Goal: Transaction & Acquisition: Purchase product/service

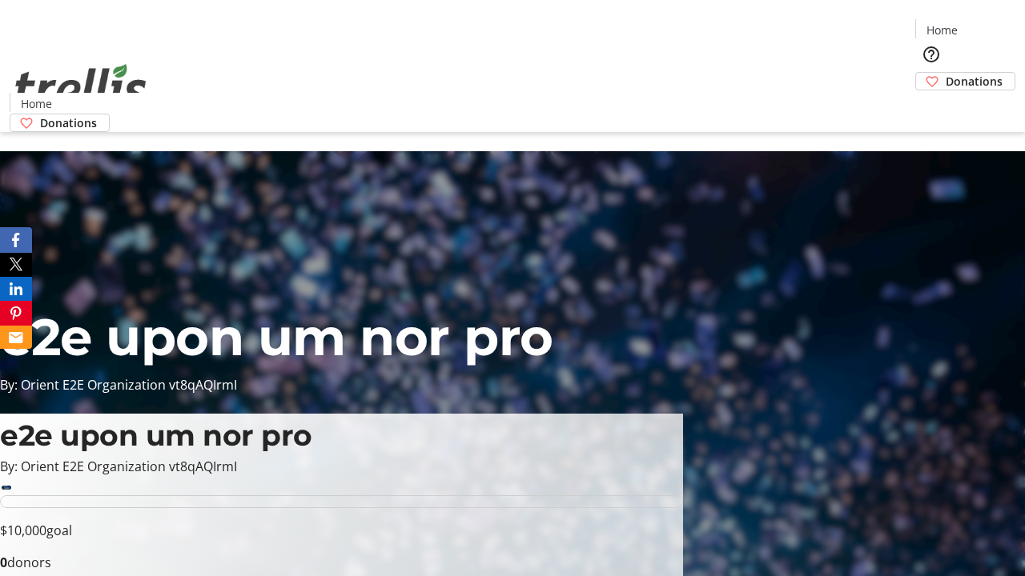
click at [946, 73] on span "Donations" at bounding box center [974, 81] width 57 height 17
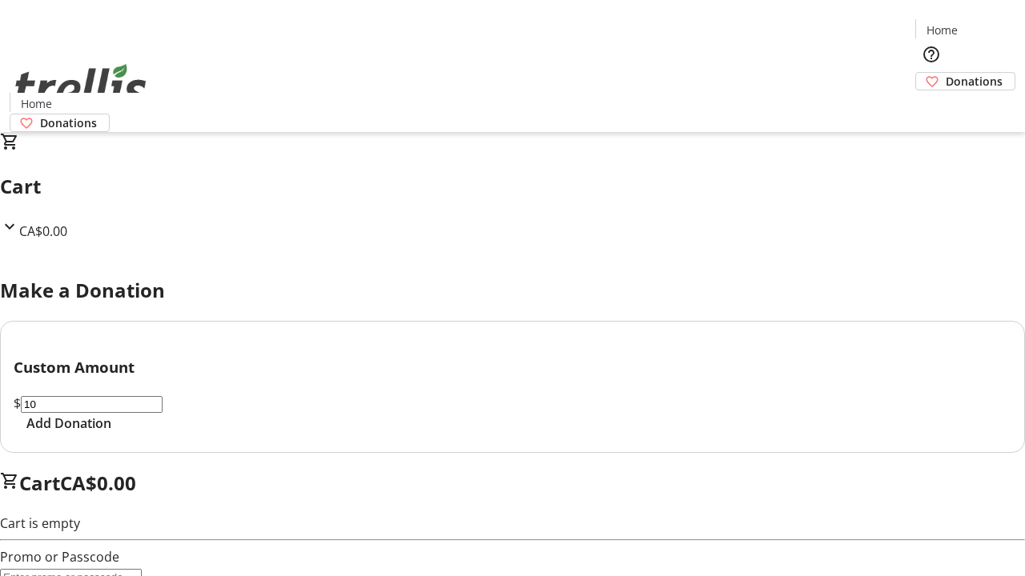
click at [111, 433] on span "Add Donation" at bounding box center [68, 423] width 85 height 19
select select "CA"
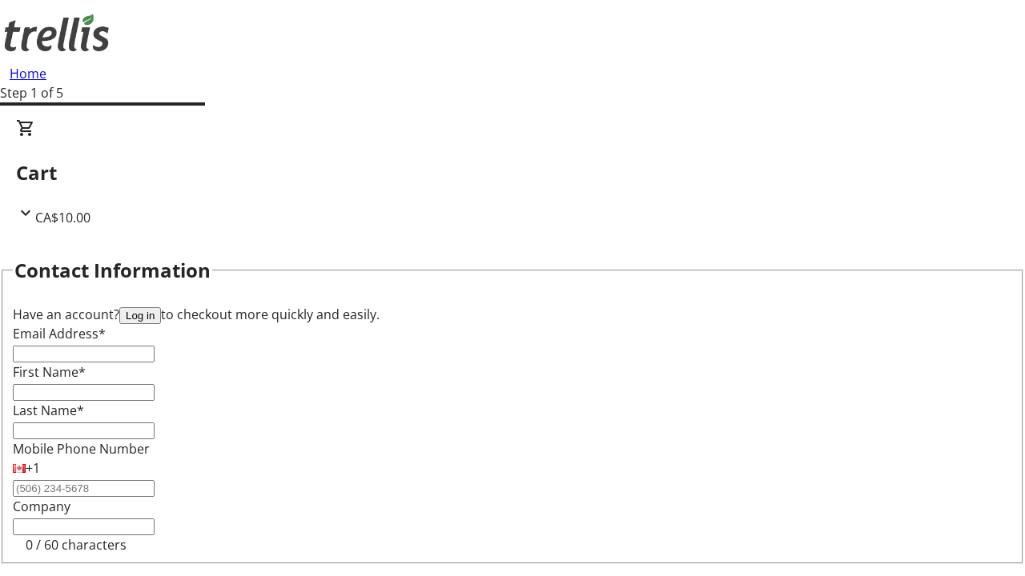
click at [161, 307] on button "Log in" at bounding box center [140, 315] width 42 height 17
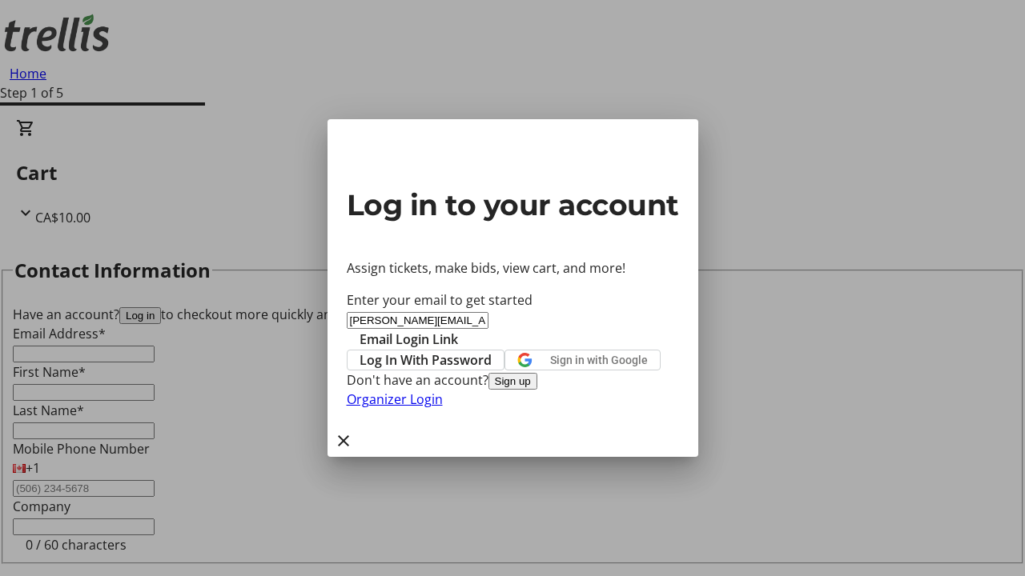
type input "[PERSON_NAME][EMAIL_ADDRESS][DOMAIN_NAME]"
click at [458, 330] on span "Email Login Link" at bounding box center [409, 339] width 98 height 19
